Goal: Find contact information: Find contact information

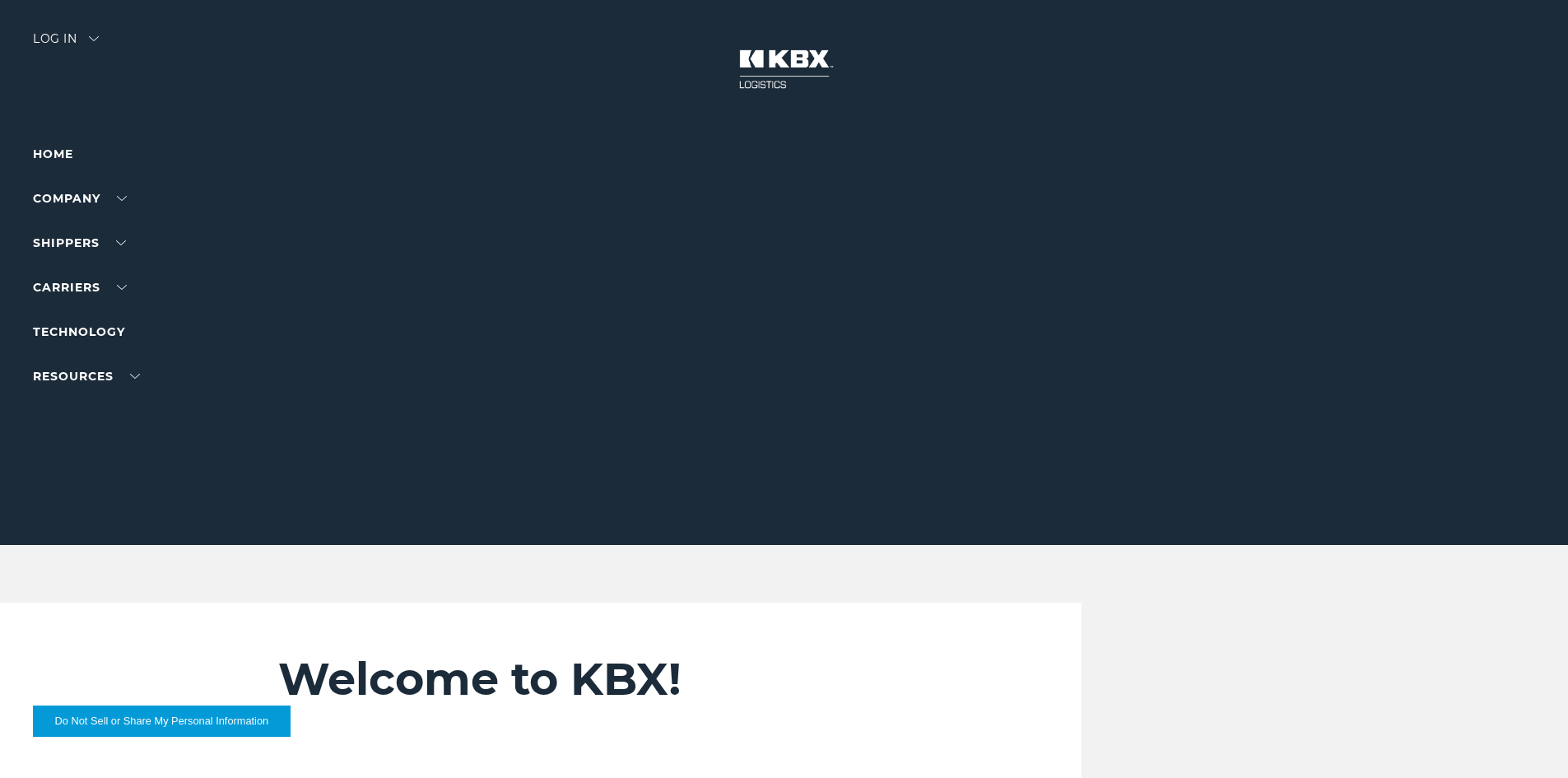
click at [70, 38] on div "Log in" at bounding box center [65, 45] width 65 height 24
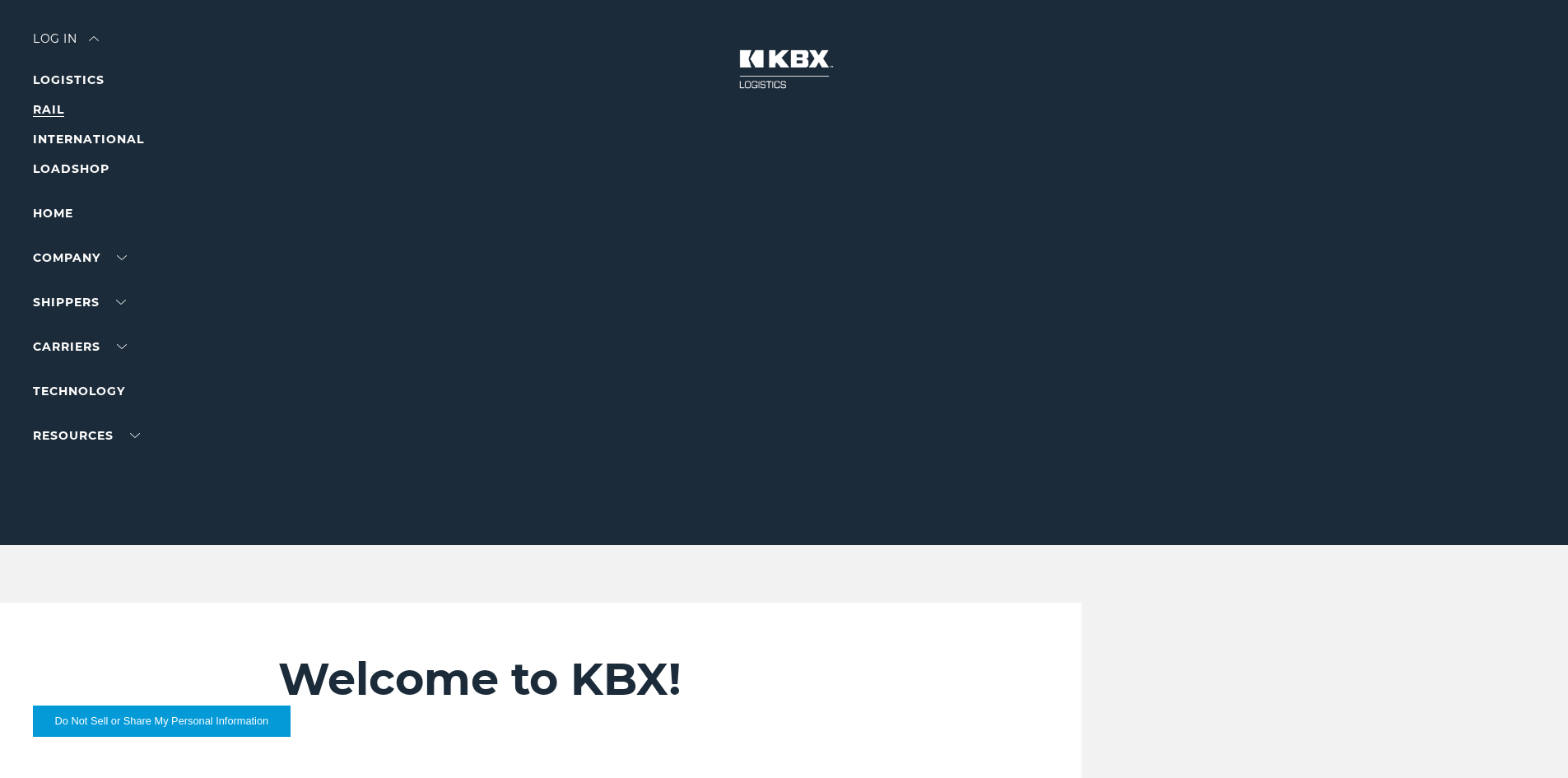
click at [46, 107] on link "RAIL" at bounding box center [49, 109] width 32 height 15
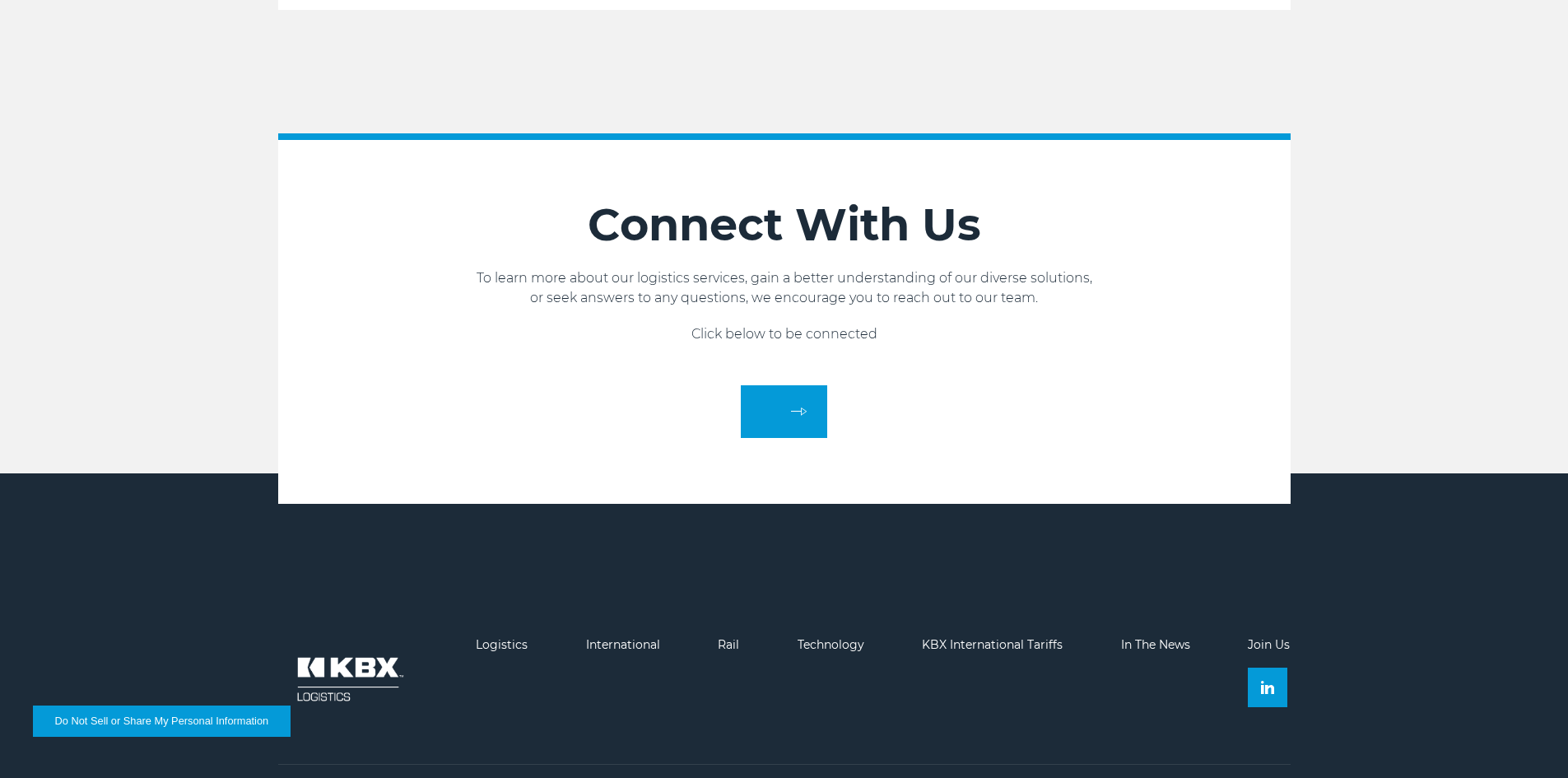
scroll to position [906, 0]
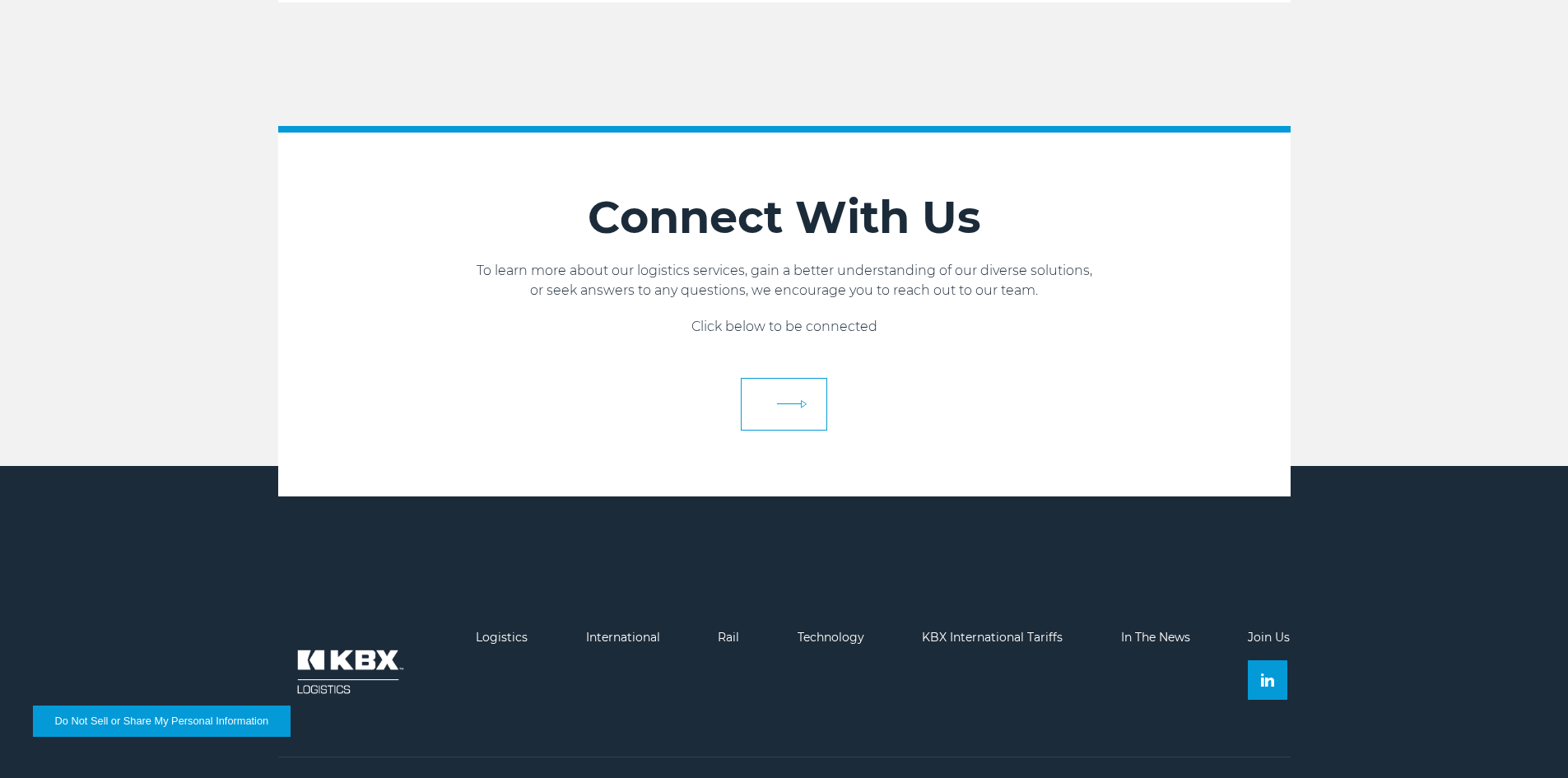
click at [817, 400] on link at bounding box center [784, 403] width 86 height 53
